Goal: Find specific page/section: Find specific page/section

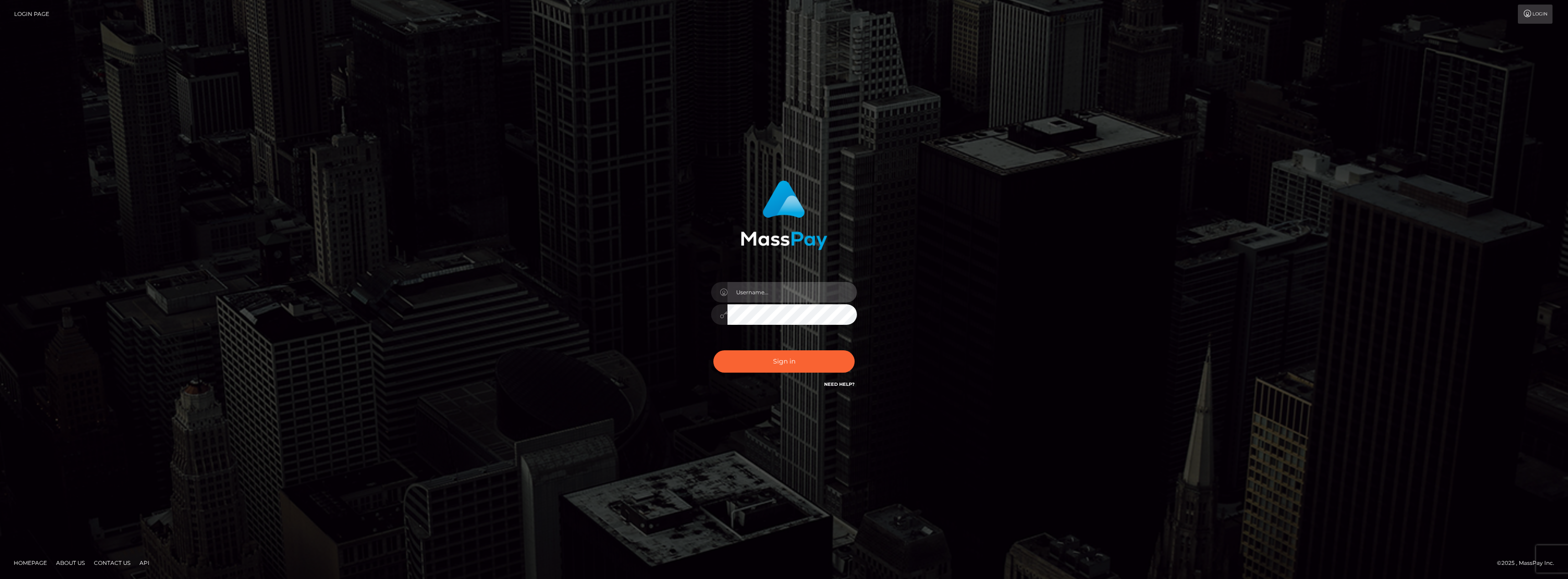
click at [768, 293] on input "text" at bounding box center [792, 292] width 129 height 20
type input "CHRISMOLLOY"
click at [770, 365] on button "Sign in" at bounding box center [784, 362] width 141 height 22
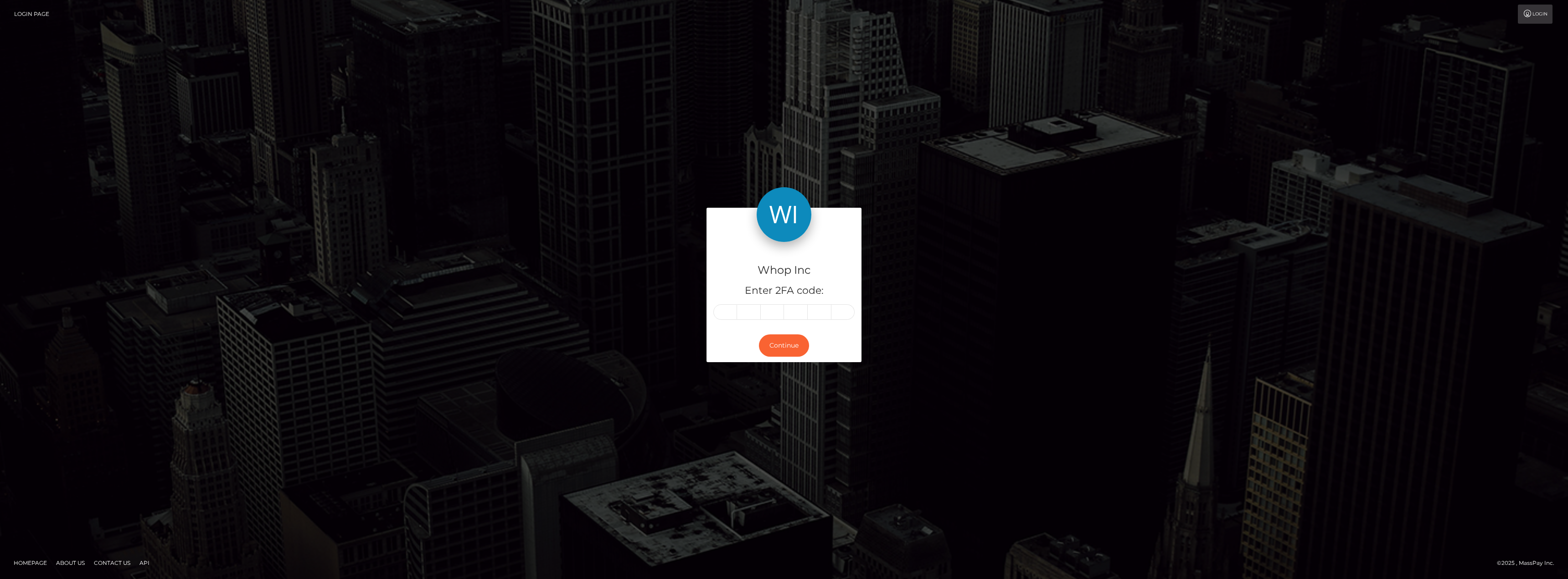
click at [728, 313] on input "text" at bounding box center [725, 312] width 23 height 15
type input "4"
type input "2"
type input "7"
type input "4"
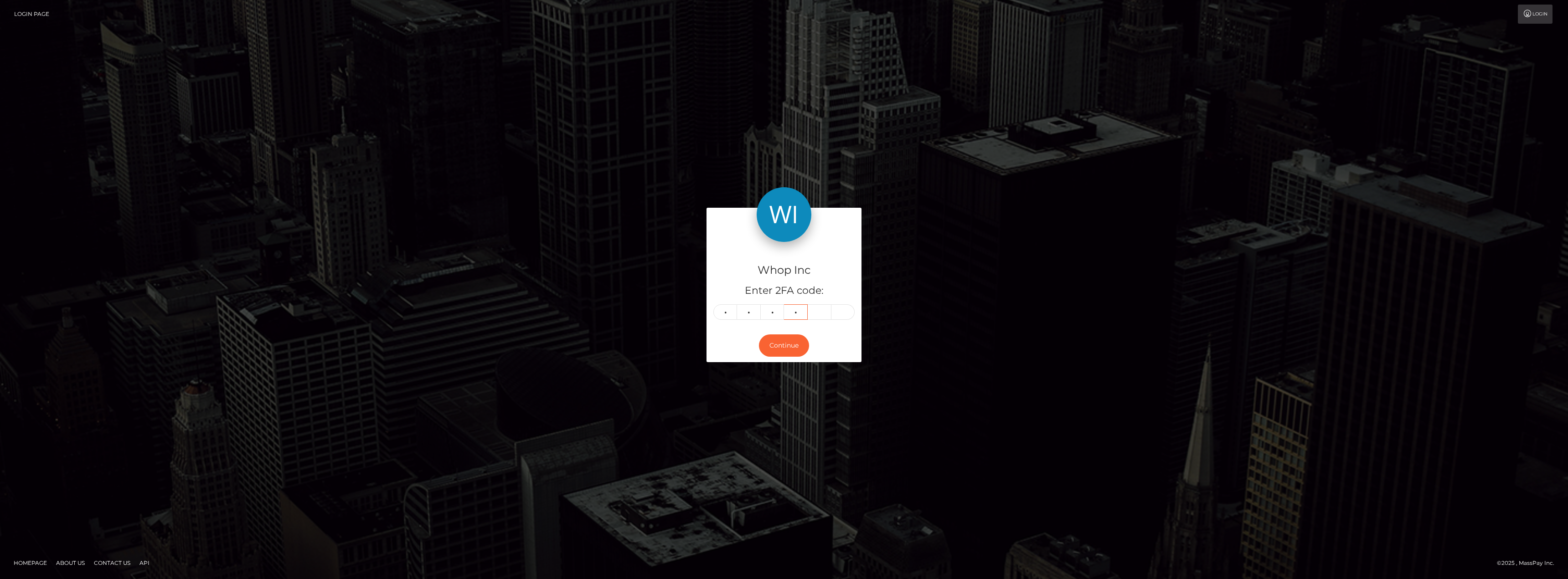
type input "7"
type input "8"
type input "6"
click at [790, 344] on button "Continue" at bounding box center [784, 346] width 50 height 22
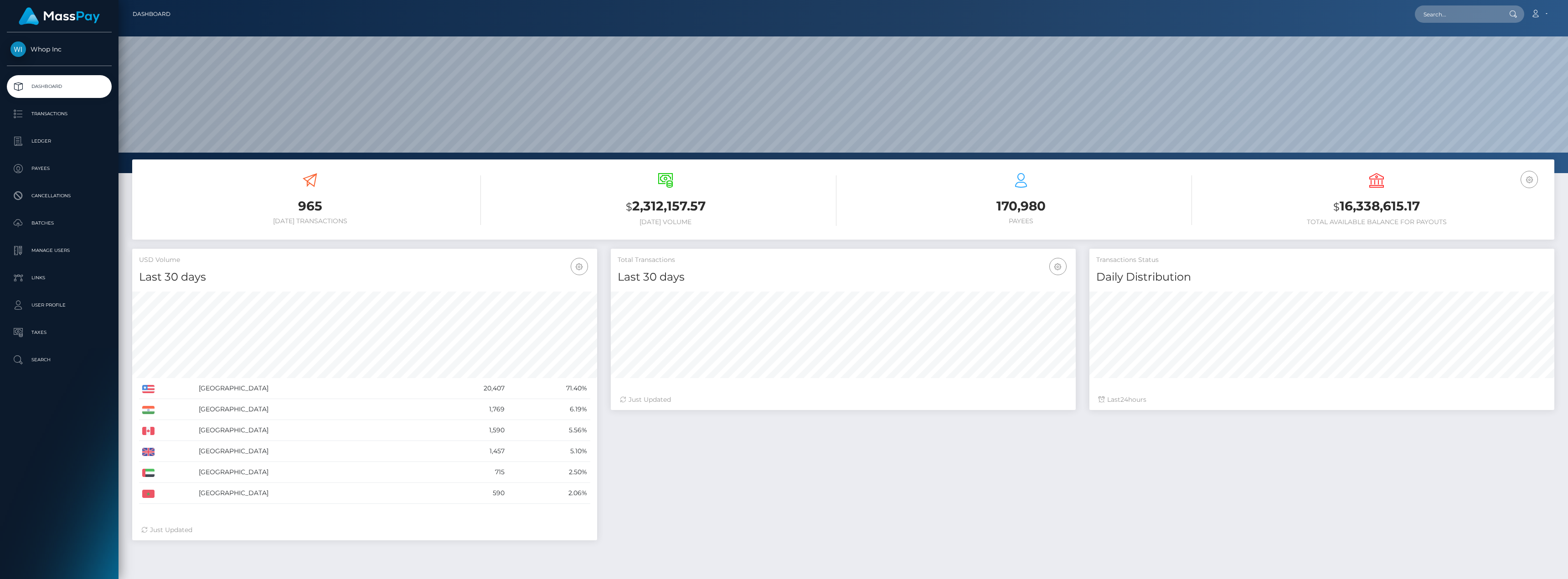
scroll to position [162, 465]
click at [47, 358] on p "Search" at bounding box center [59, 360] width 97 height 14
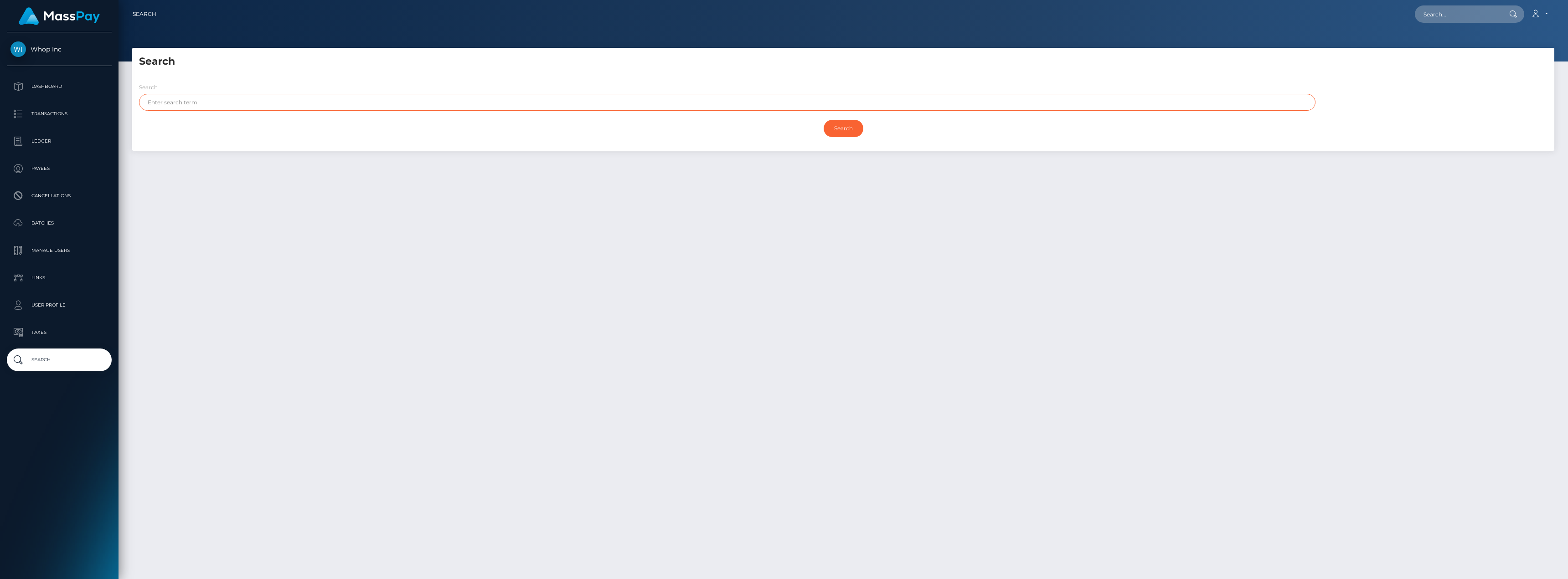
click at [225, 107] on input "text" at bounding box center [727, 102] width 1176 height 17
type input "statement"
click at [824, 120] on input "Search" at bounding box center [843, 129] width 39 height 17
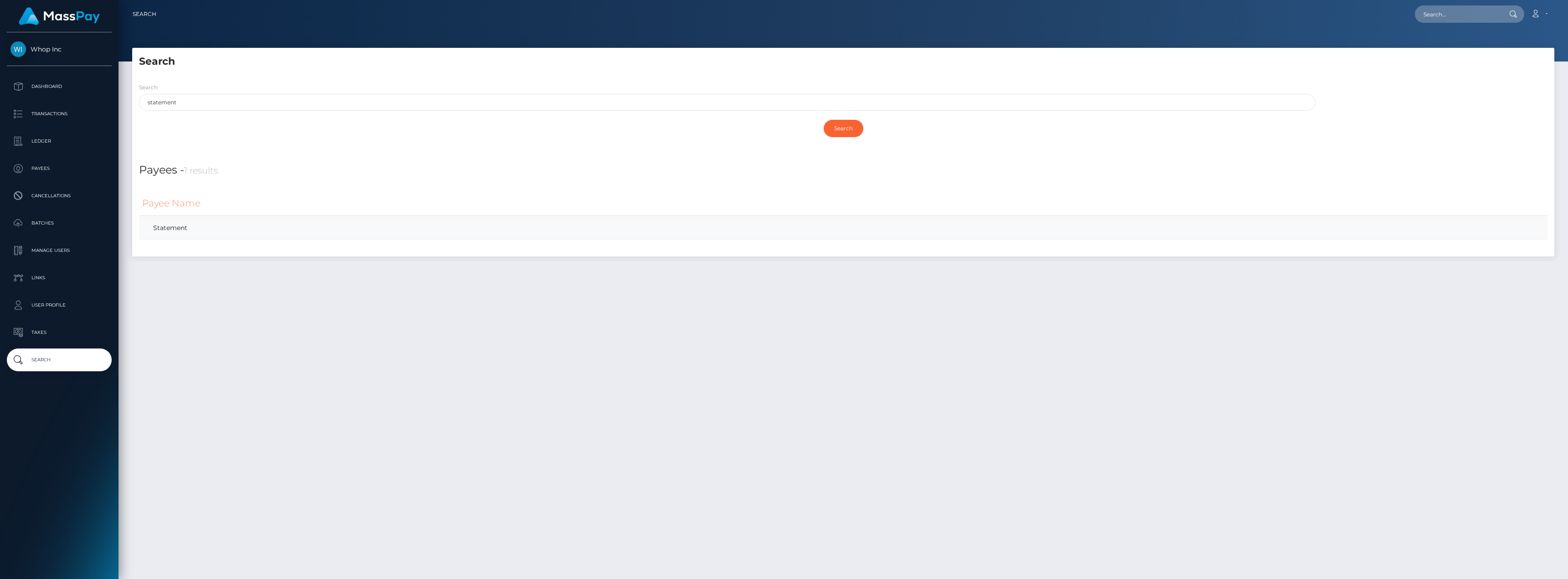
click at [176, 229] on link "Statement" at bounding box center [843, 227] width 1402 height 13
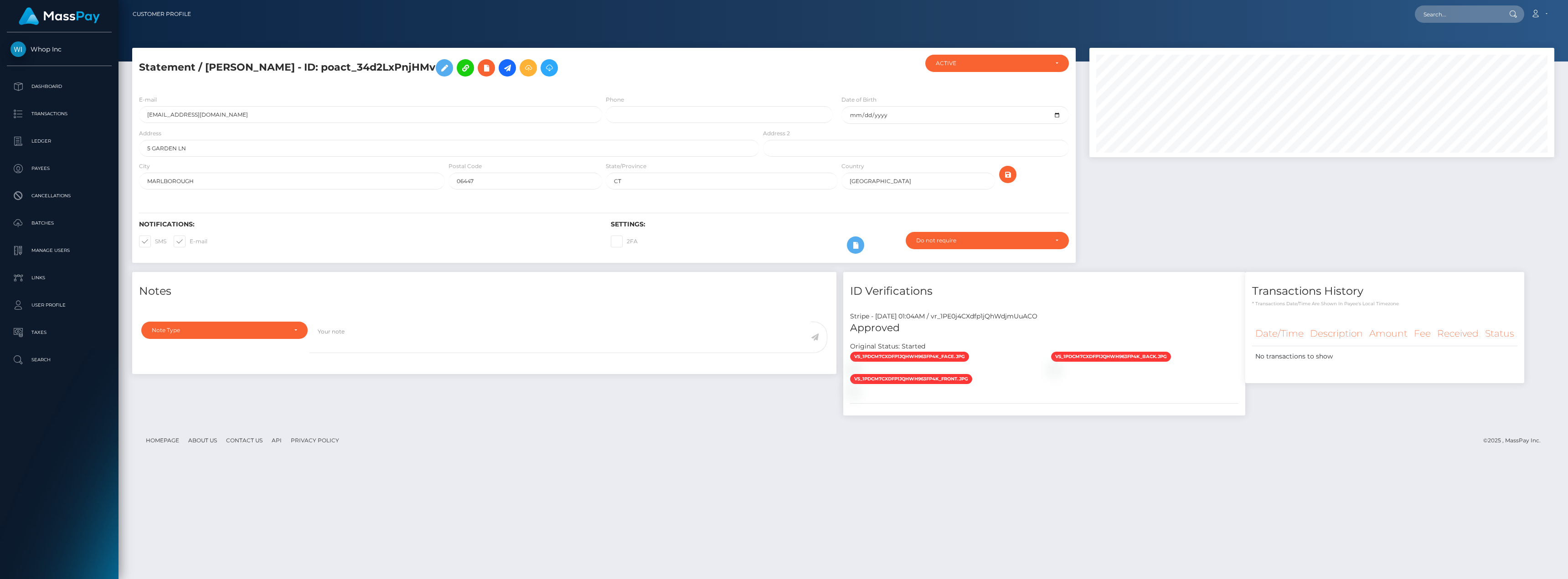
scroll to position [110, 465]
click at [53, 84] on p "Dashboard" at bounding box center [59, 86] width 97 height 14
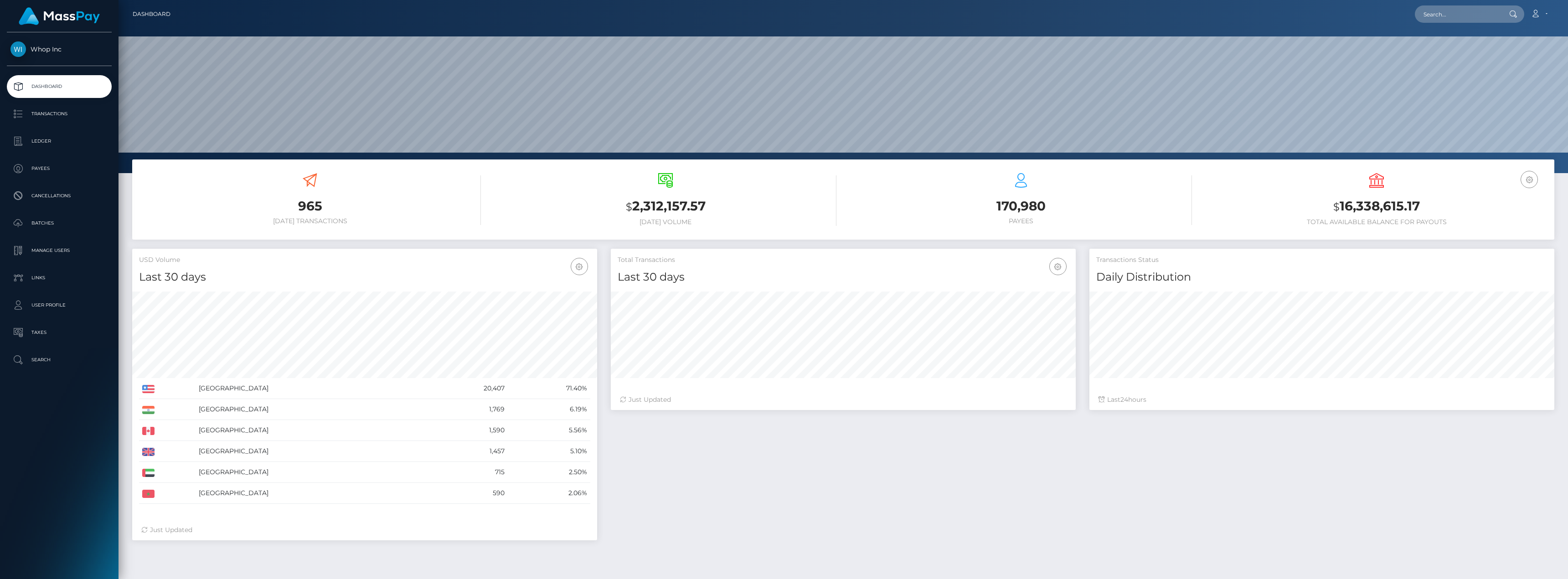
scroll to position [162, 465]
click at [1477, 10] on input "text" at bounding box center [1457, 14] width 86 height 17
type input "statements"
click at [1533, 11] on icon at bounding box center [1535, 14] width 10 height 7
click at [40, 274] on p "Links" at bounding box center [59, 278] width 97 height 14
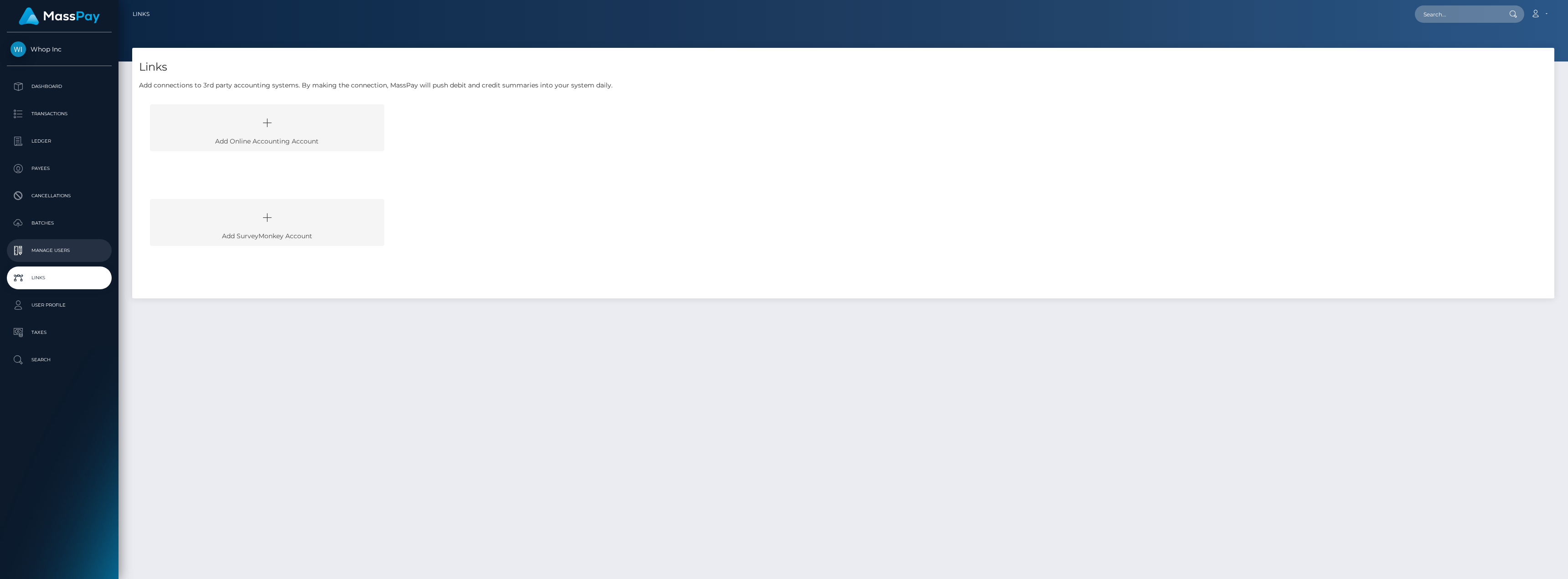
click at [53, 249] on p "Manage Users" at bounding box center [59, 251] width 97 height 14
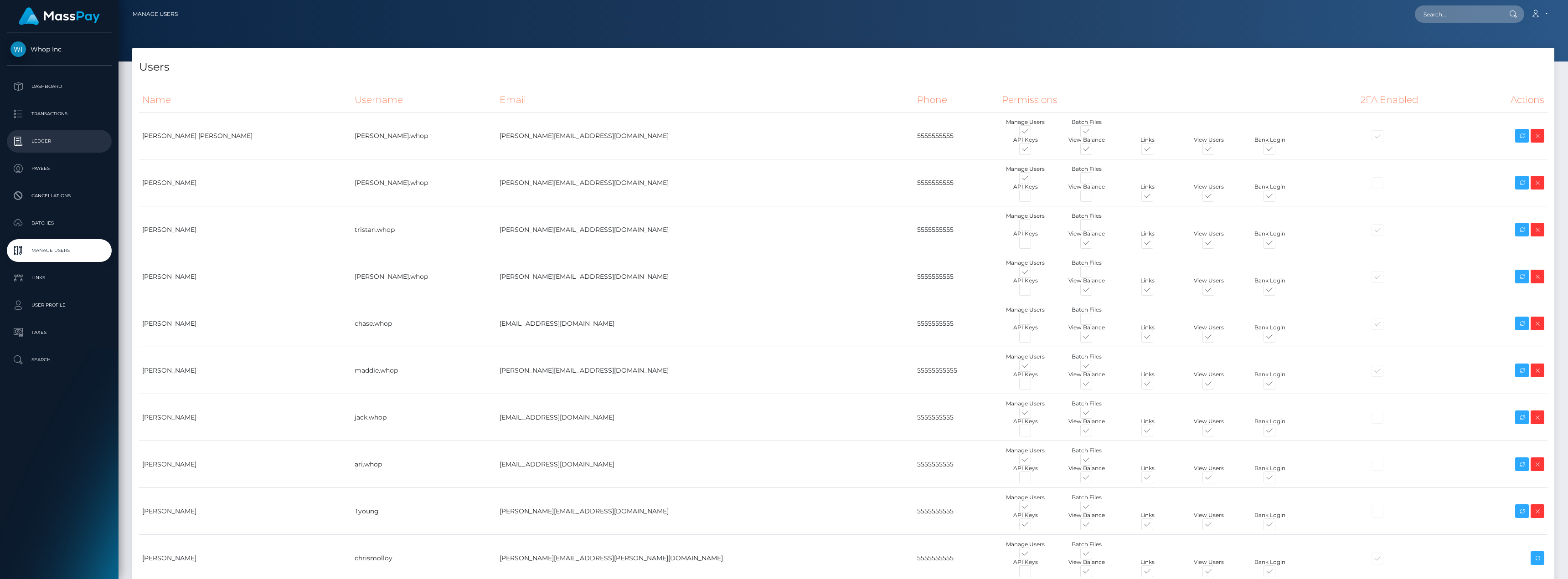
click at [46, 142] on p "Ledger" at bounding box center [59, 141] width 97 height 14
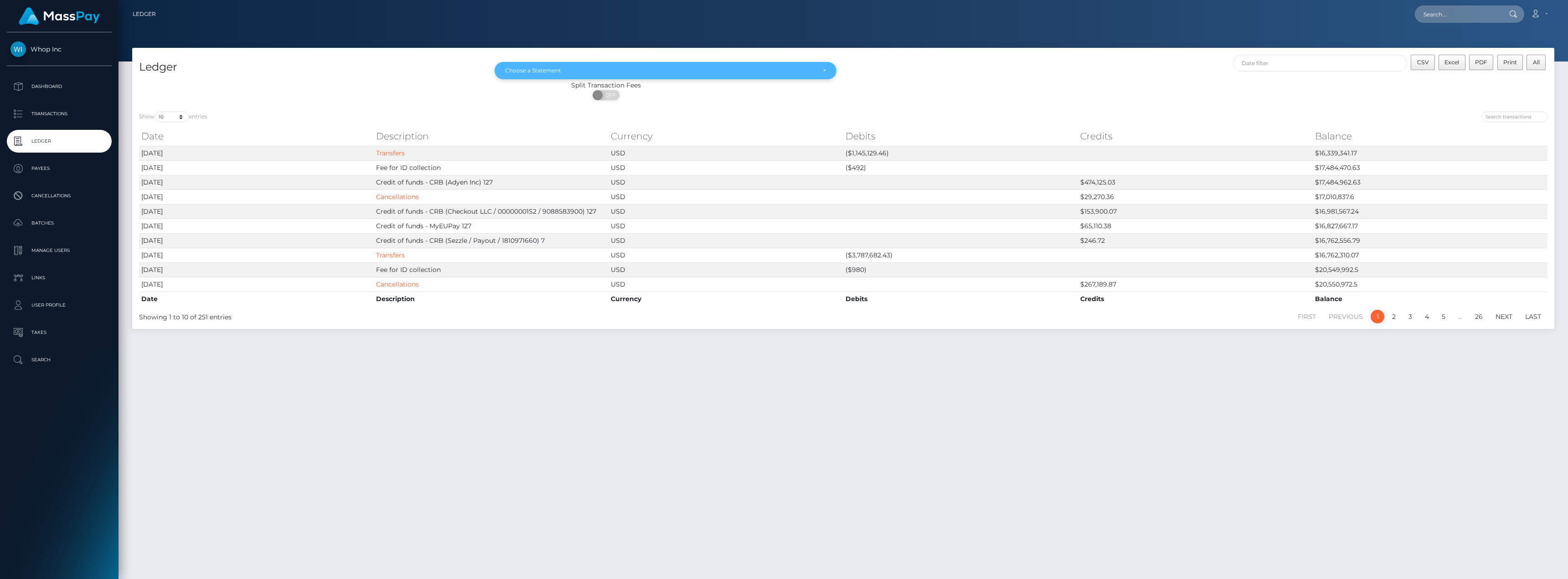
click at [524, 69] on div "Choose a Statement" at bounding box center [660, 71] width 311 height 7
click at [524, 152] on span "Aug 2025" at bounding box center [514, 152] width 19 height 8
select select "Aug 2025"
drag, startPoint x: 281, startPoint y: 393, endPoint x: 309, endPoint y: 281, distance: 115.4
click at [281, 393] on div "Ledger May 2025 Jun 2025 Jul 2025 Aug 2025 Sep 2025 Aug 2025 May 2025 Jun 2025 …" at bounding box center [843, 309] width 1449 height 523
